Goal: Task Accomplishment & Management: Manage account settings

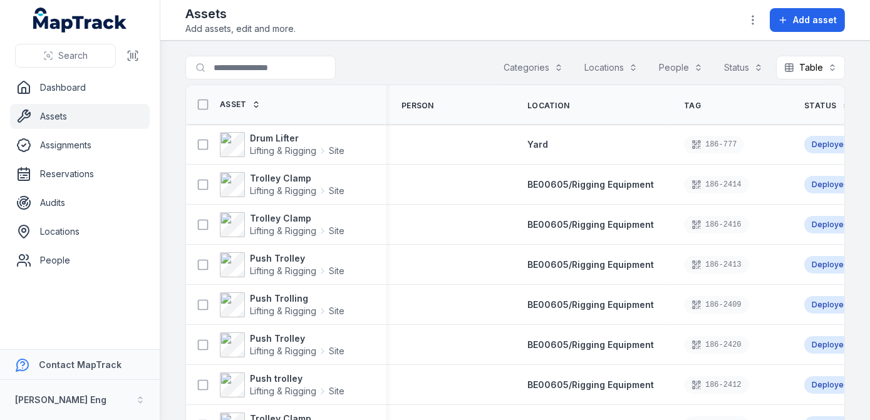
click at [256, 106] on icon at bounding box center [256, 104] width 9 height 9
click at [255, 106] on icon at bounding box center [256, 107] width 4 height 2
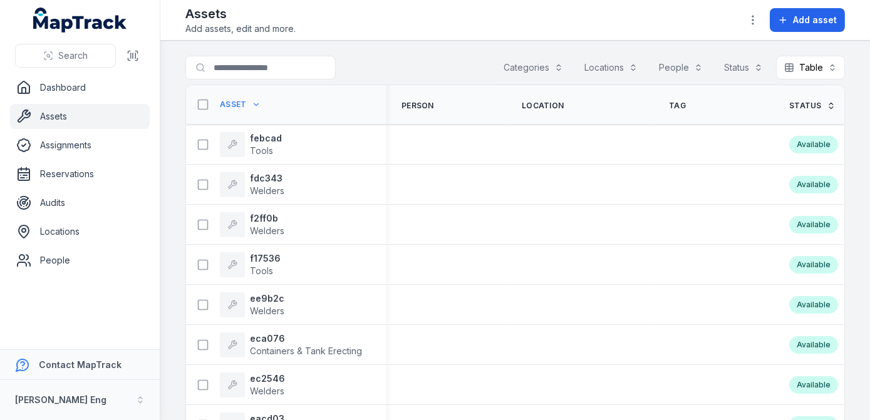
click at [252, 106] on icon at bounding box center [256, 104] width 9 height 9
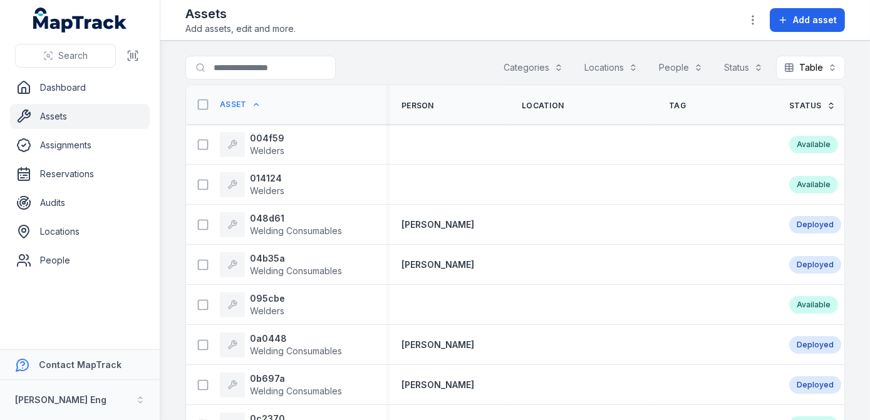
click at [252, 106] on icon at bounding box center [256, 104] width 9 height 9
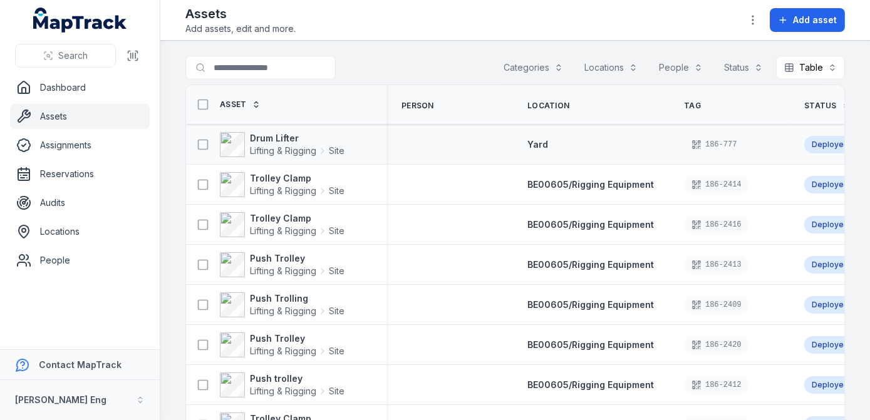
drag, startPoint x: 709, startPoint y: 146, endPoint x: 502, endPoint y: 155, distance: 207.5
click at [502, 155] on td at bounding box center [449, 145] width 126 height 40
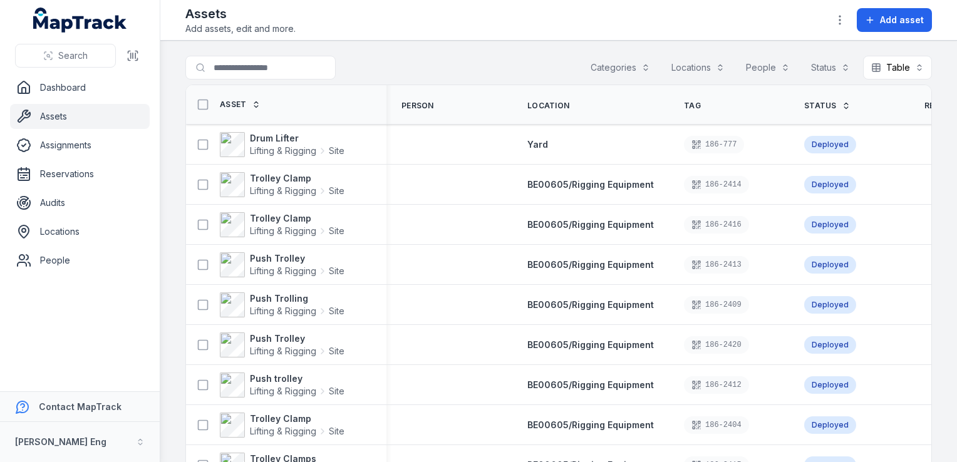
click at [869, 105] on span "Reservation" at bounding box center [951, 106] width 55 height 10
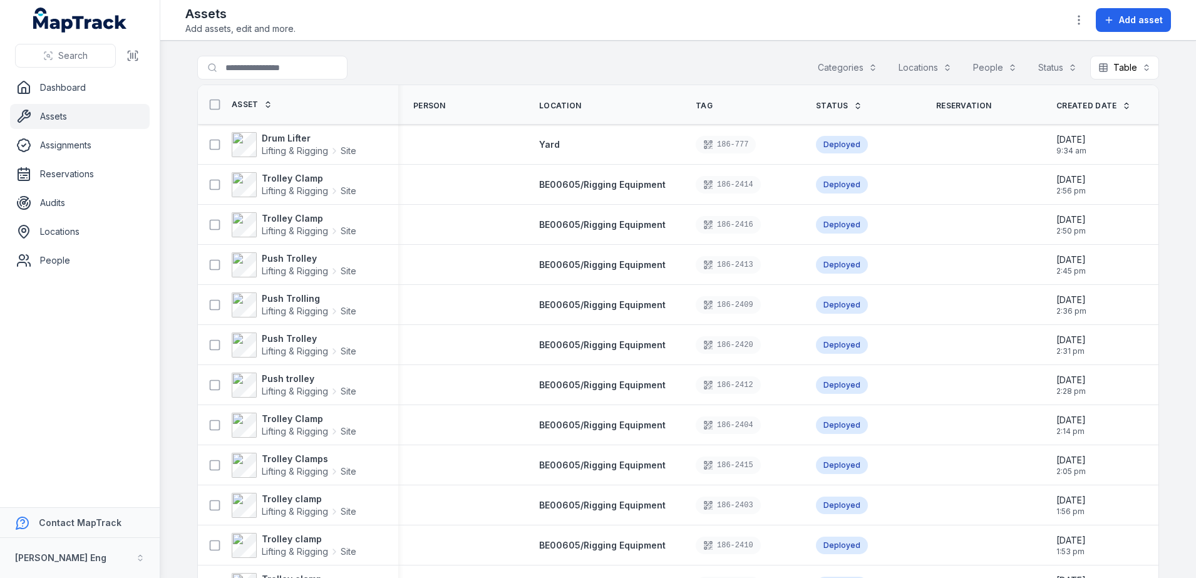
click at [869, 71] on button "Categories" at bounding box center [848, 68] width 76 height 24
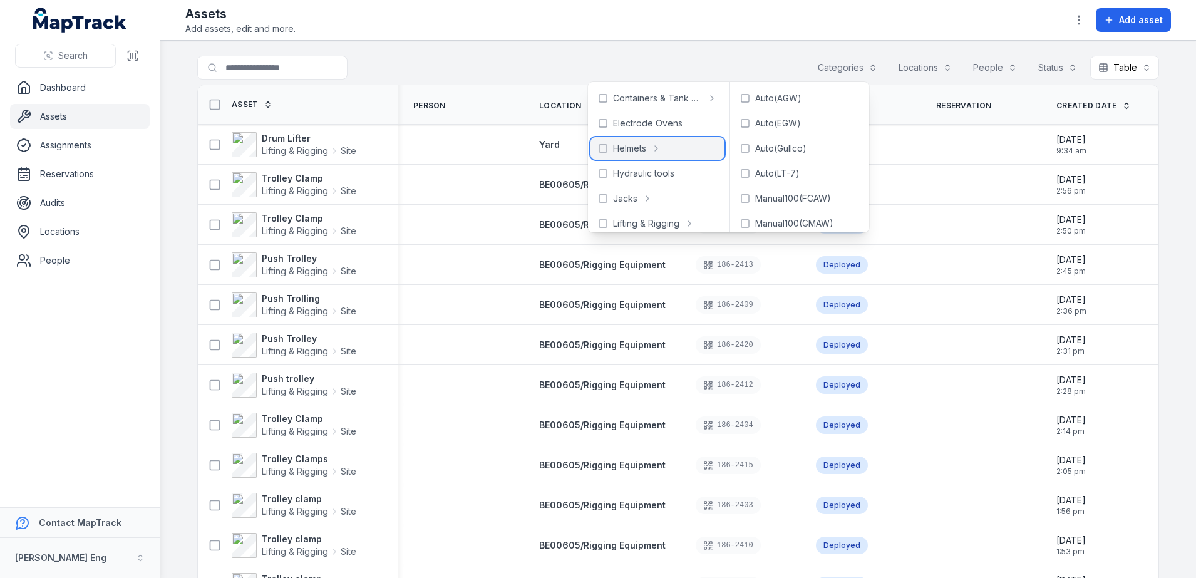
click at [647, 152] on div "Helmets" at bounding box center [657, 148] width 134 height 23
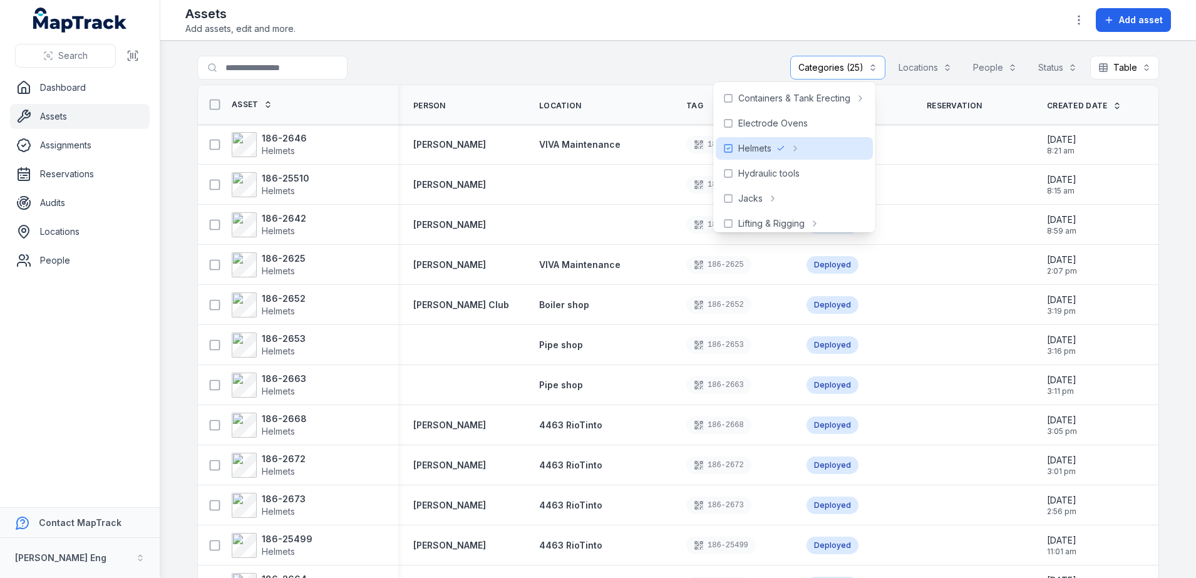
click at [529, 18] on div "Assets Add assets, edit and more. Add asset" at bounding box center [677, 20] width 985 height 30
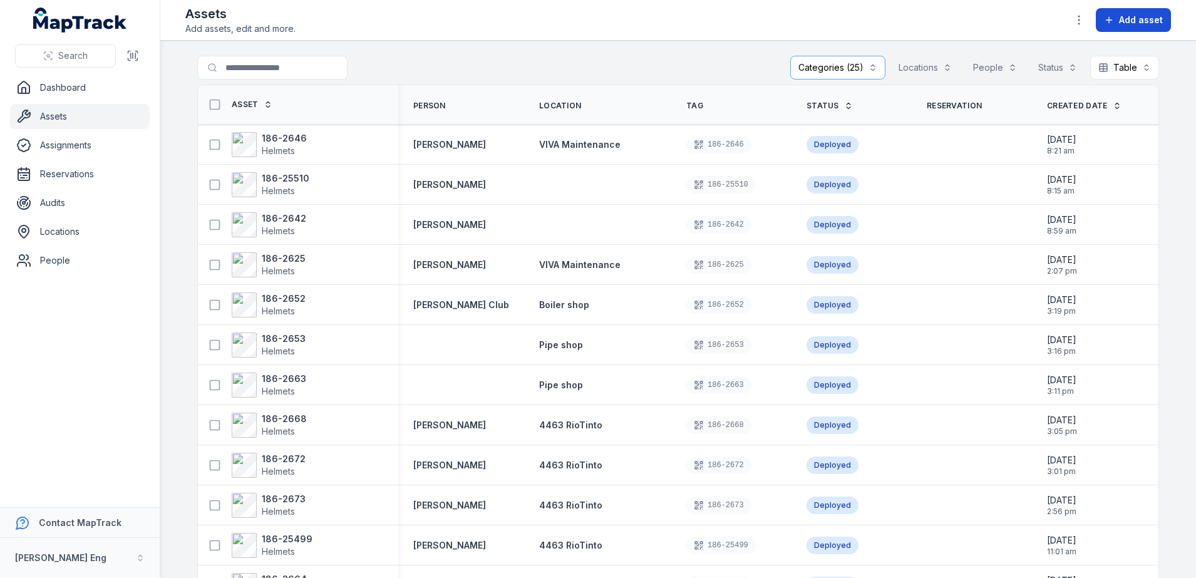
click at [869, 20] on icon at bounding box center [1109, 20] width 6 height 0
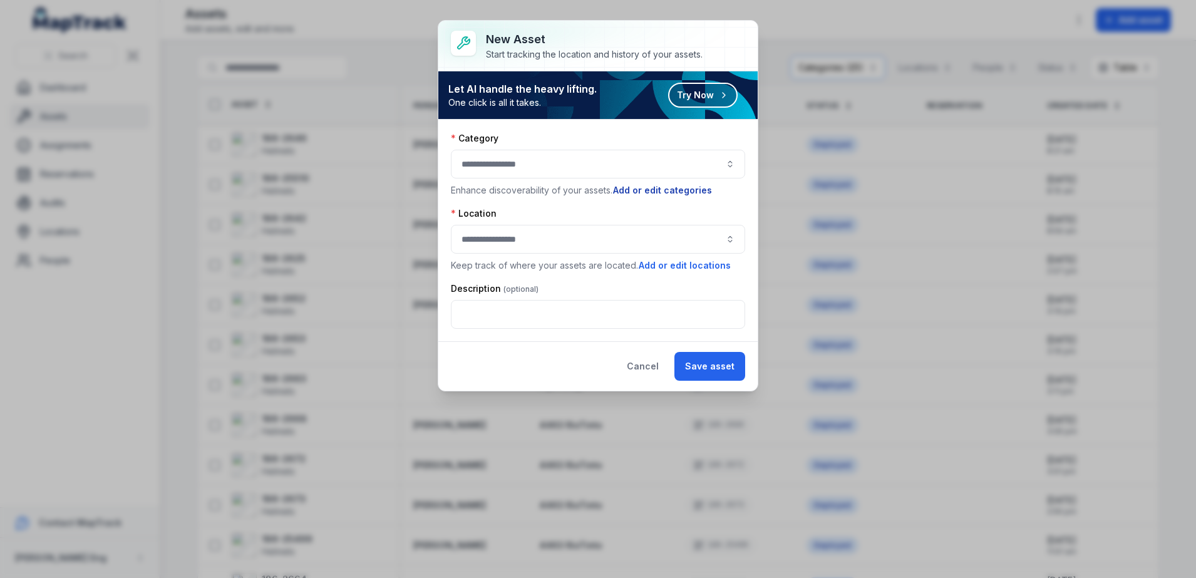
click at [697, 192] on button "Add or edit categories" at bounding box center [662, 190] width 100 height 14
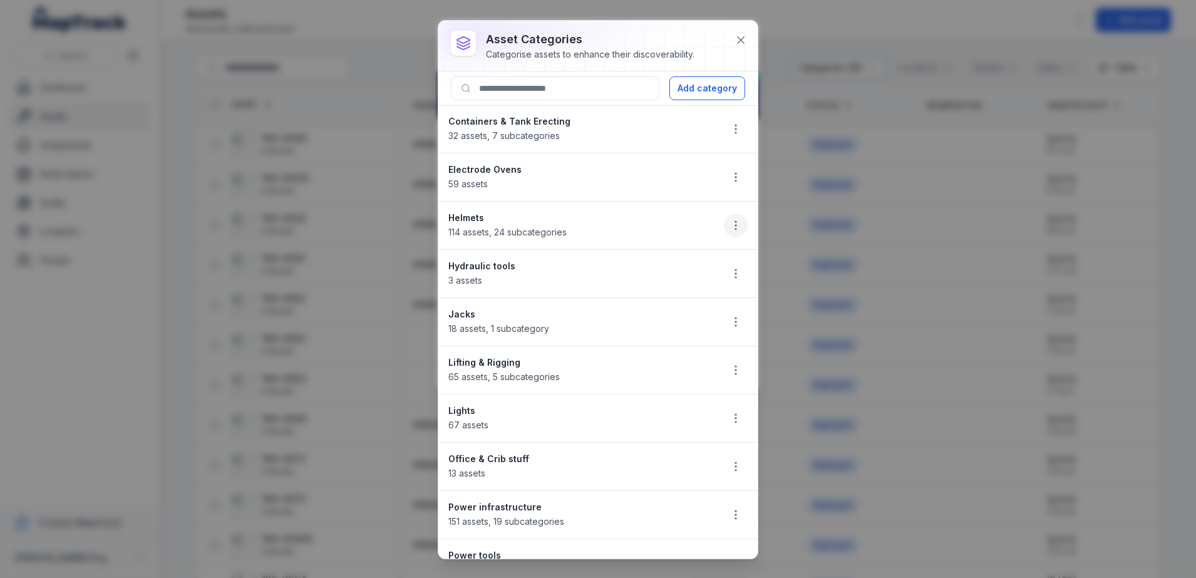
click at [729, 226] on icon "button" at bounding box center [735, 225] width 13 height 13
click at [479, 230] on span "114 assets , 24 subcategories" at bounding box center [507, 232] width 118 height 11
click at [729, 222] on icon "button" at bounding box center [735, 225] width 13 height 13
click at [676, 252] on div "Edit" at bounding box center [660, 258] width 140 height 23
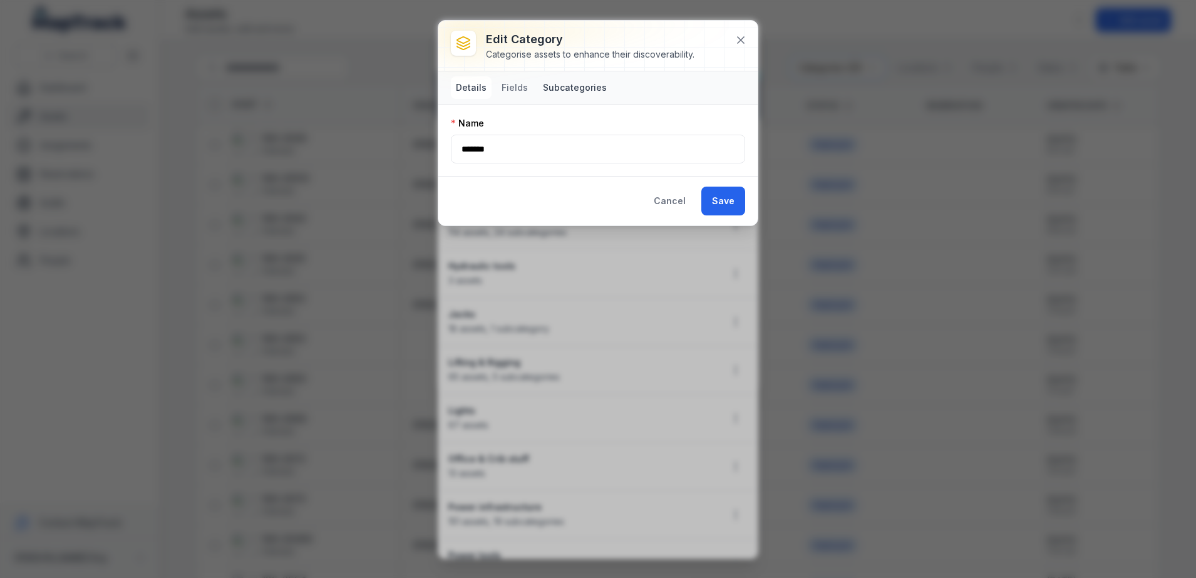
click at [579, 85] on button "Subcategories" at bounding box center [575, 87] width 74 height 23
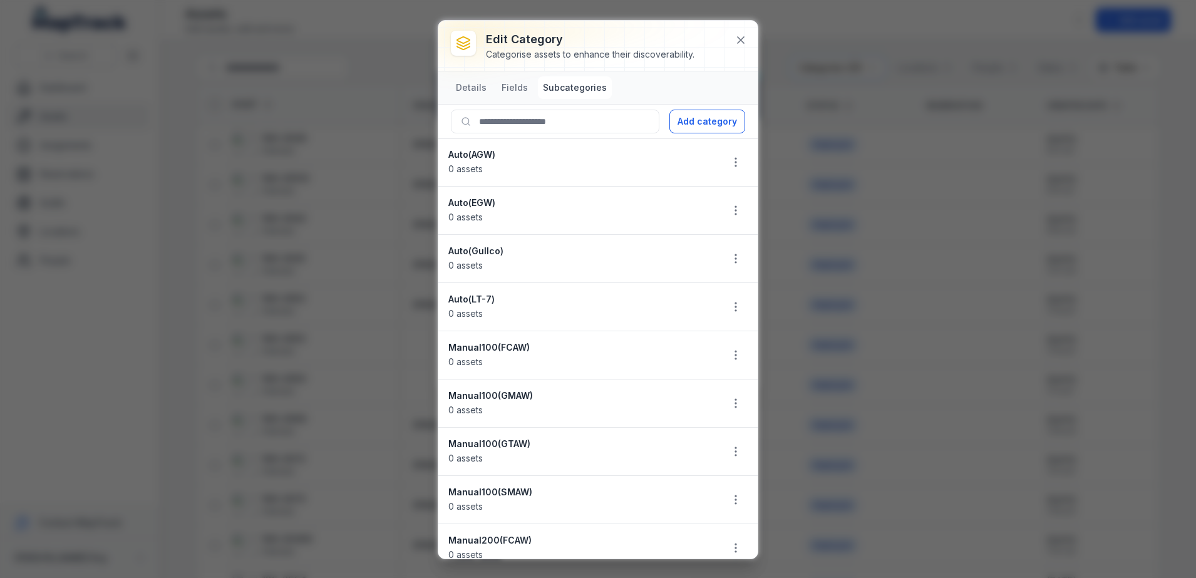
click at [579, 85] on button "Subcategories" at bounding box center [575, 87] width 74 height 23
click at [578, 168] on div "Auto(AGW) 0 assets" at bounding box center [579, 162] width 263 height 28
click at [458, 156] on strong "Auto(AGW)" at bounding box center [579, 154] width 263 height 13
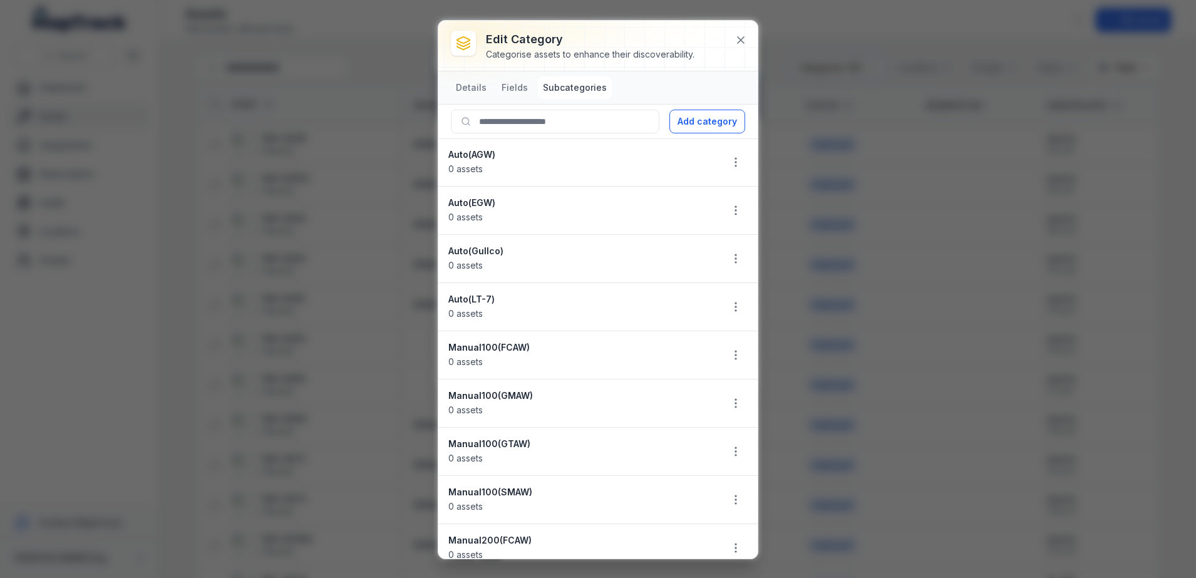
drag, startPoint x: 457, startPoint y: 156, endPoint x: 575, endPoint y: 166, distance: 118.1
click at [577, 166] on div "Auto(AGW) 0 assets" at bounding box center [579, 162] width 263 height 28
click at [457, 178] on li "Auto(AGW) 0 assets" at bounding box center [597, 162] width 319 height 48
click at [706, 121] on button "Add category" at bounding box center [707, 122] width 76 height 24
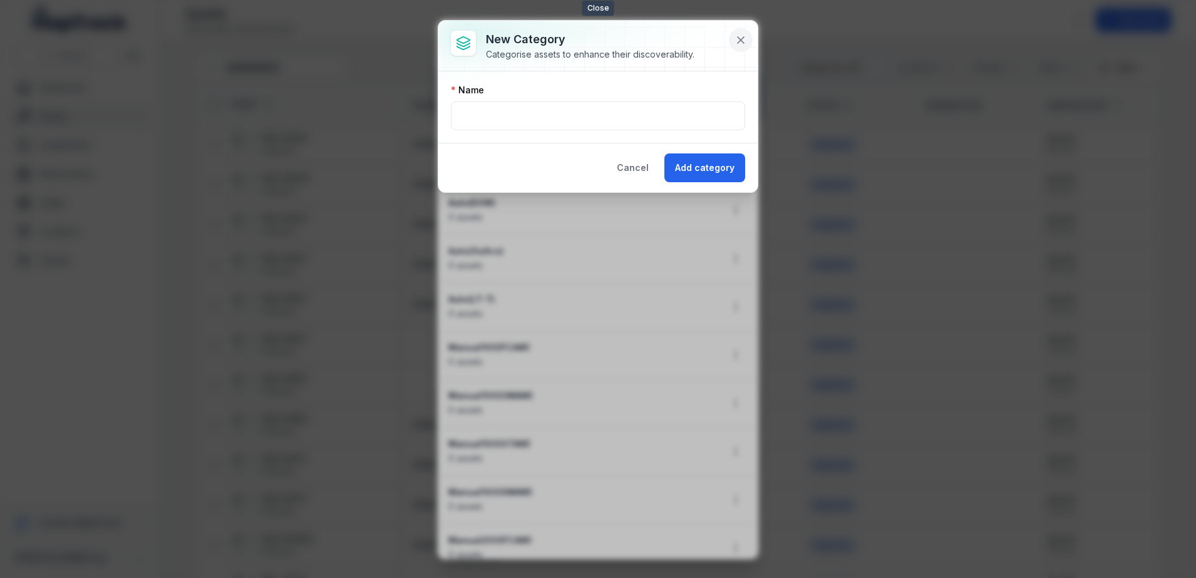
click at [748, 39] on button at bounding box center [741, 40] width 24 height 24
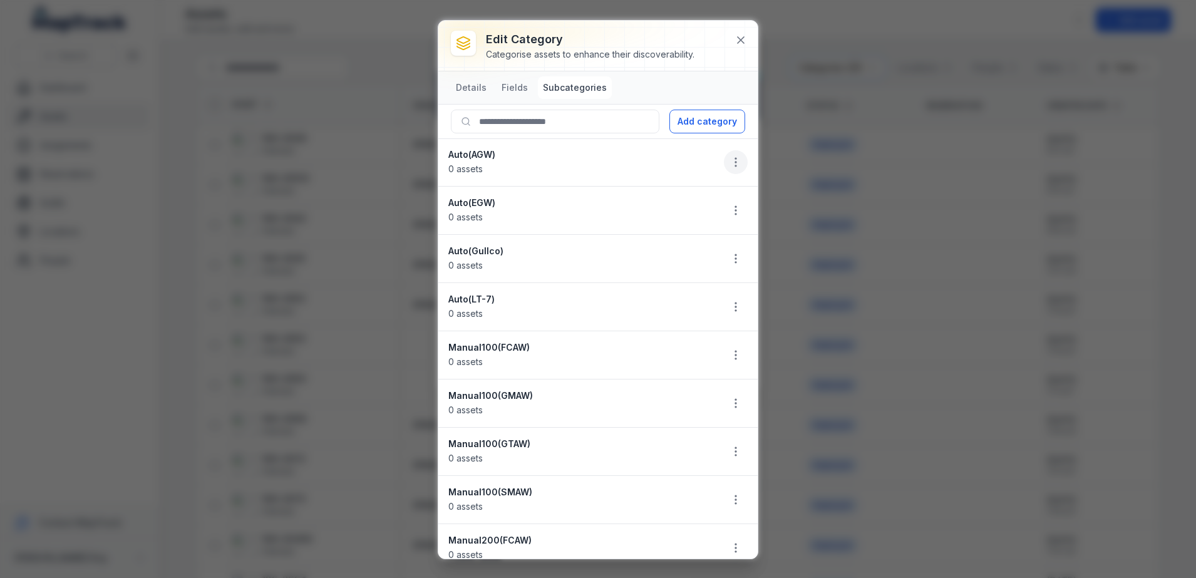
click at [729, 165] on icon "button" at bounding box center [735, 162] width 13 height 13
click at [621, 202] on div "Edit" at bounding box center [660, 195] width 140 height 23
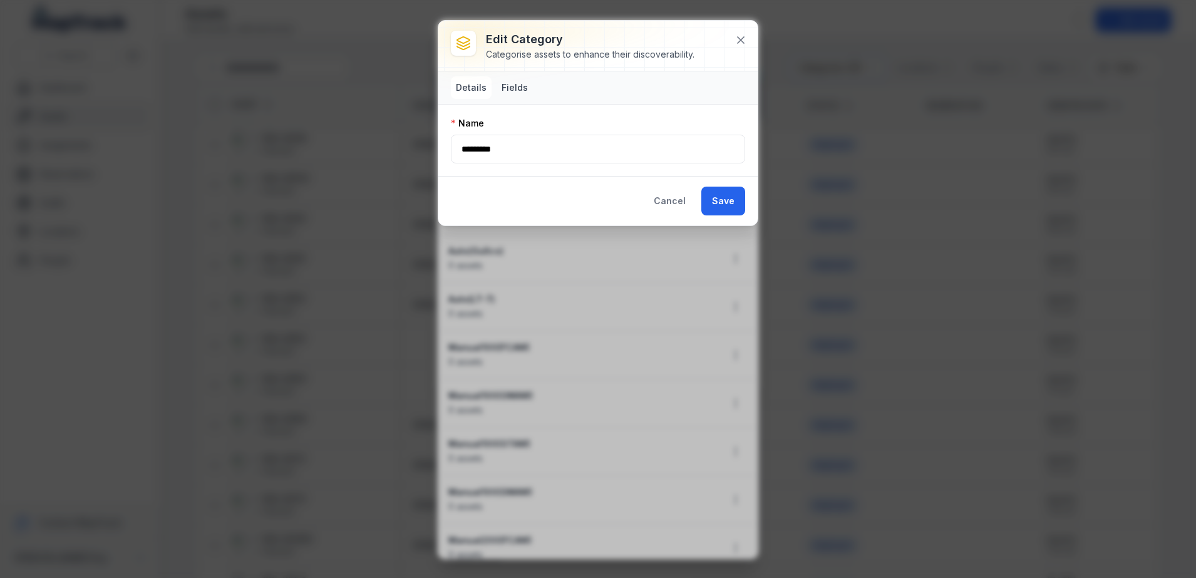
click at [496, 84] on button "Fields" at bounding box center [514, 87] width 36 height 23
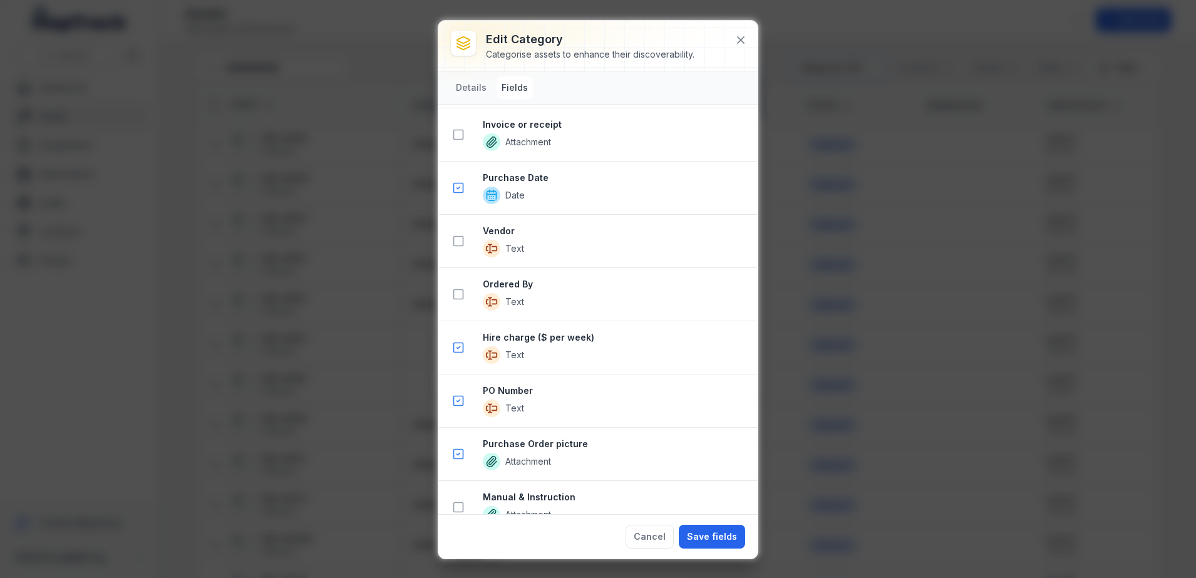
scroll to position [2245, 0]
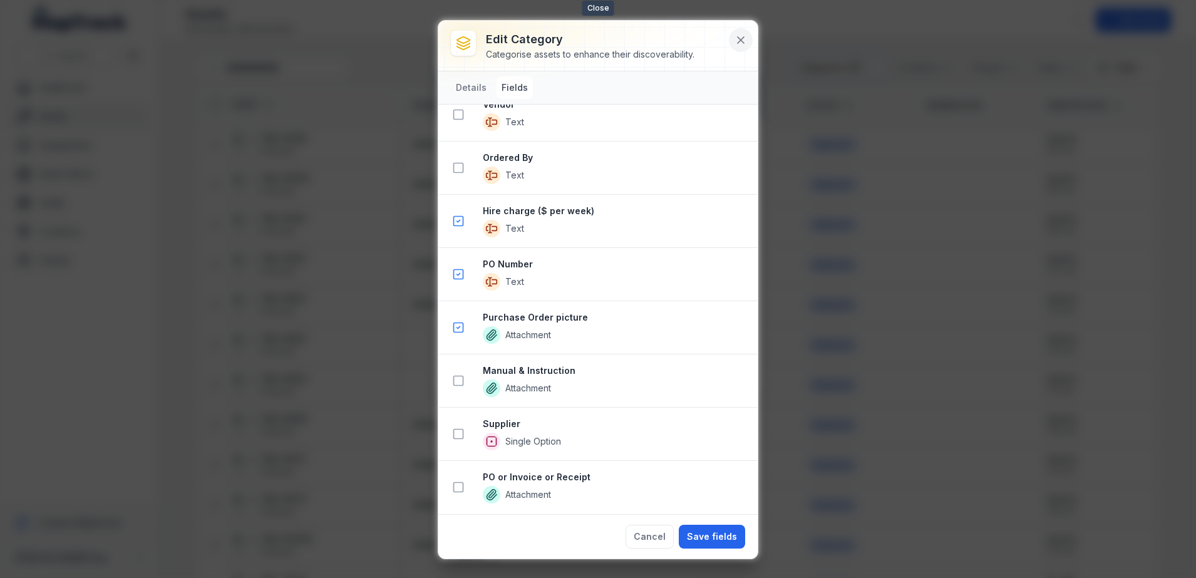
click at [734, 47] on button at bounding box center [741, 40] width 24 height 24
